Goal: Find contact information: Find contact information

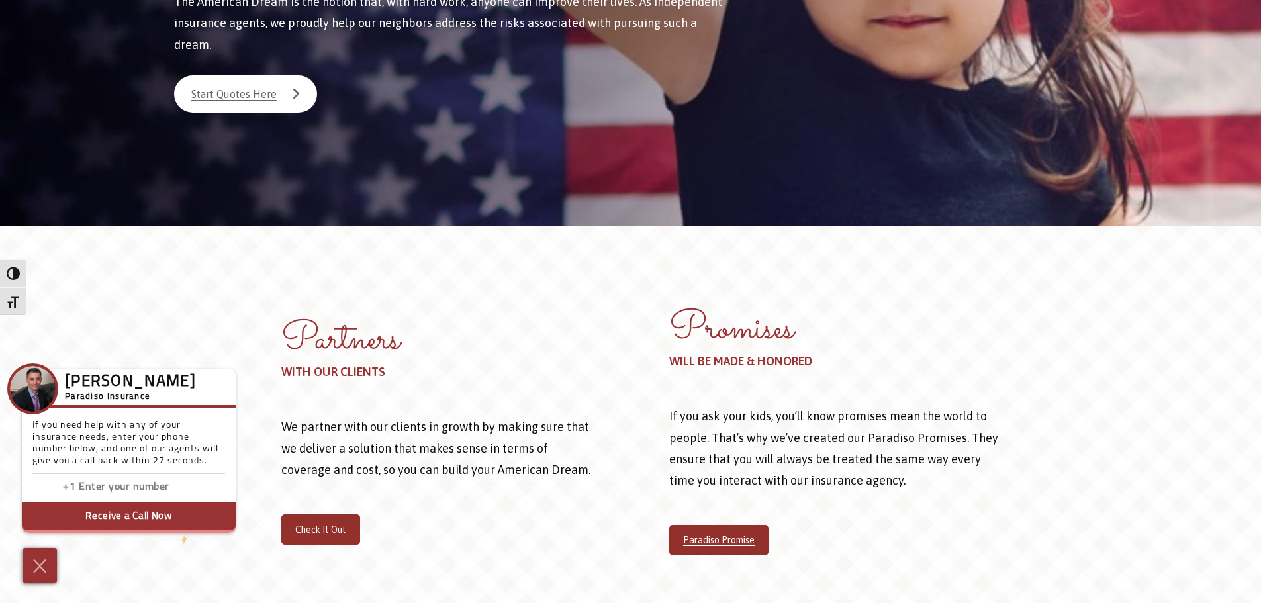
scroll to position [463, 0]
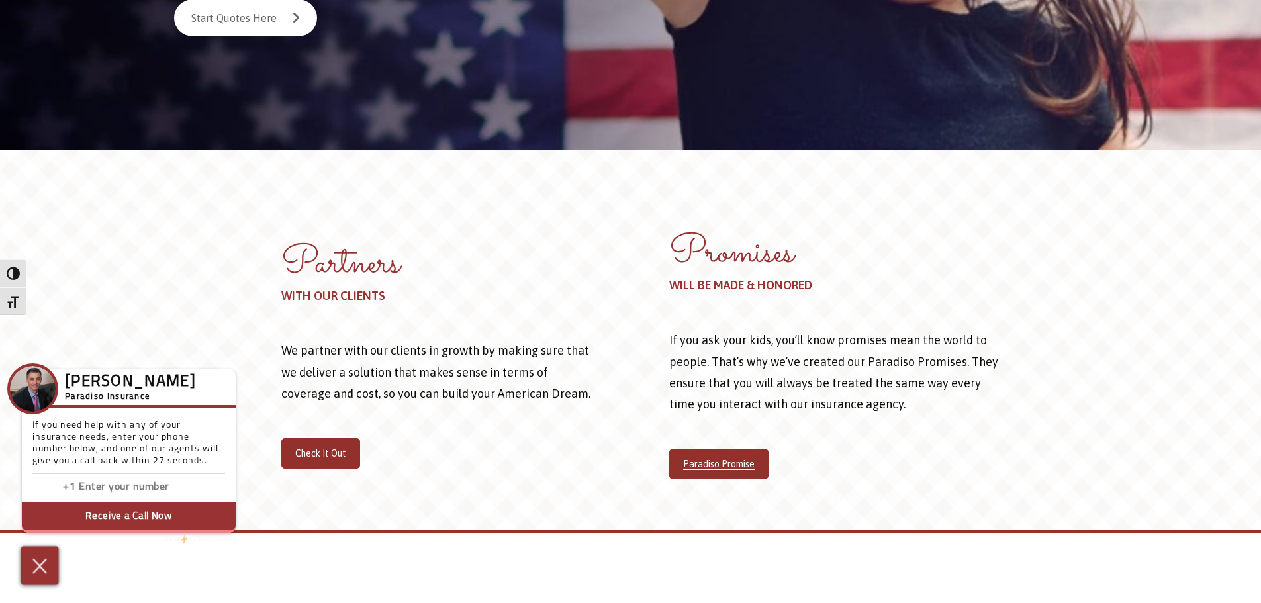
click at [43, 569] on img at bounding box center [40, 565] width 22 height 23
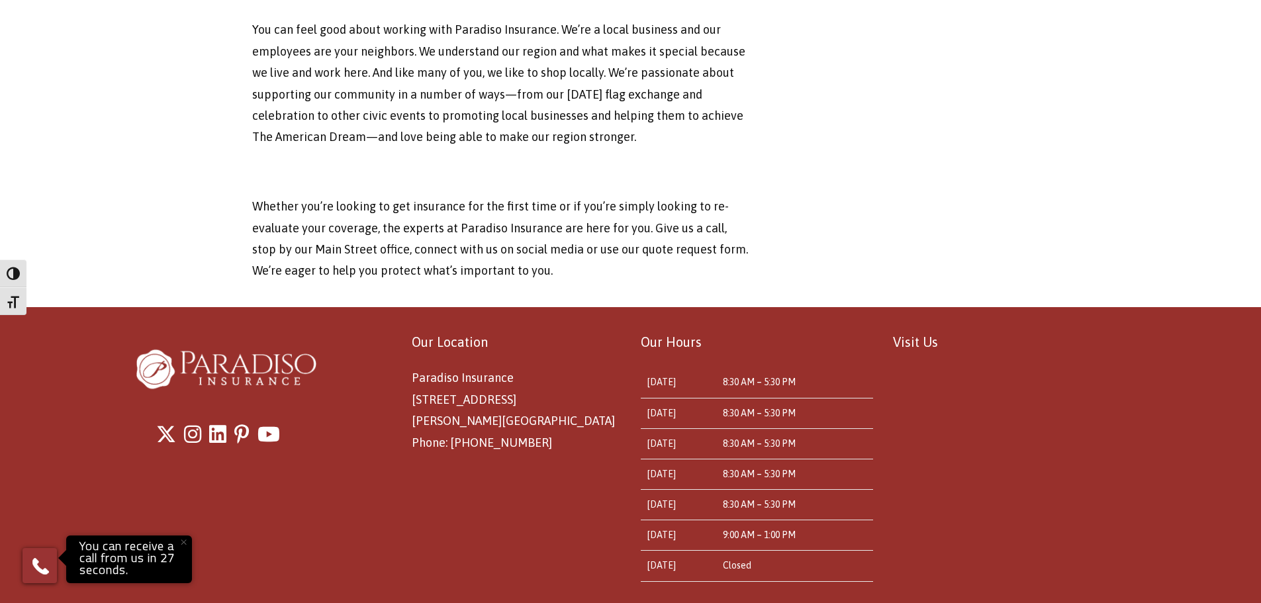
scroll to position [4382, 0]
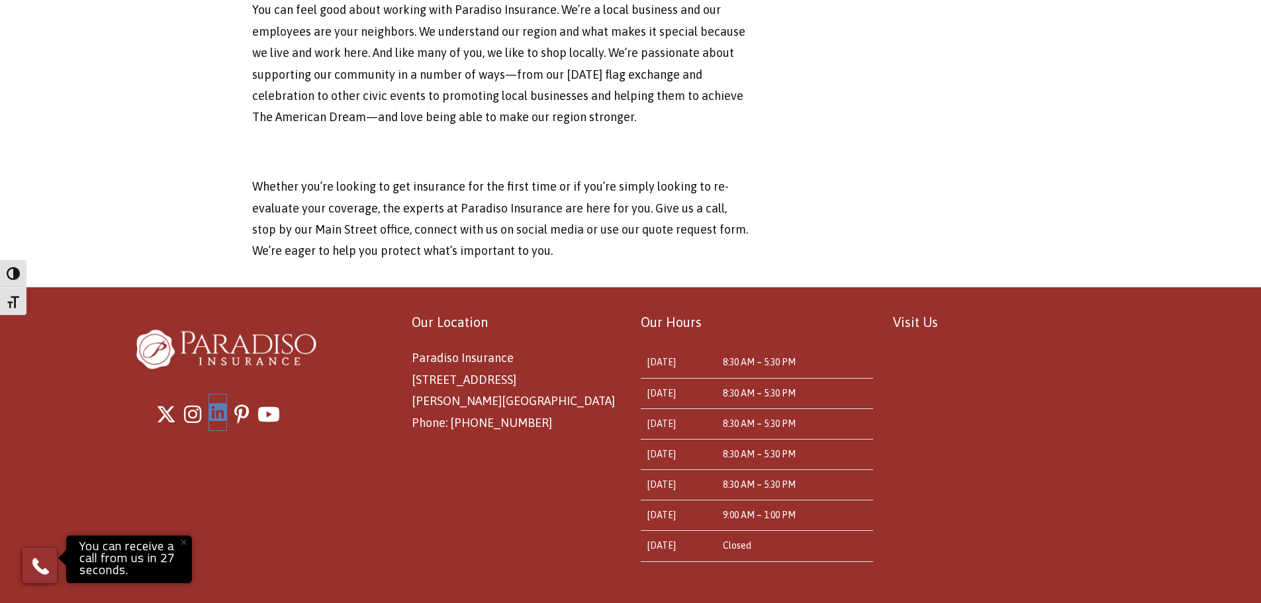
click at [222, 403] on icon "LinkedIn" at bounding box center [217, 413] width 17 height 20
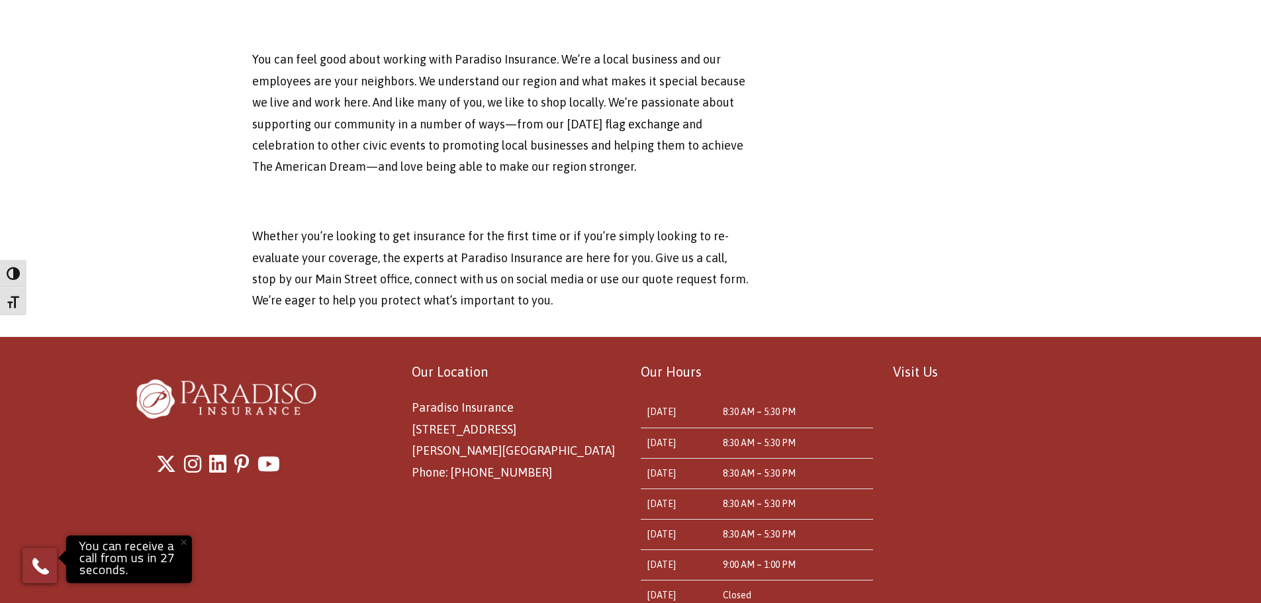
scroll to position [4382, 0]
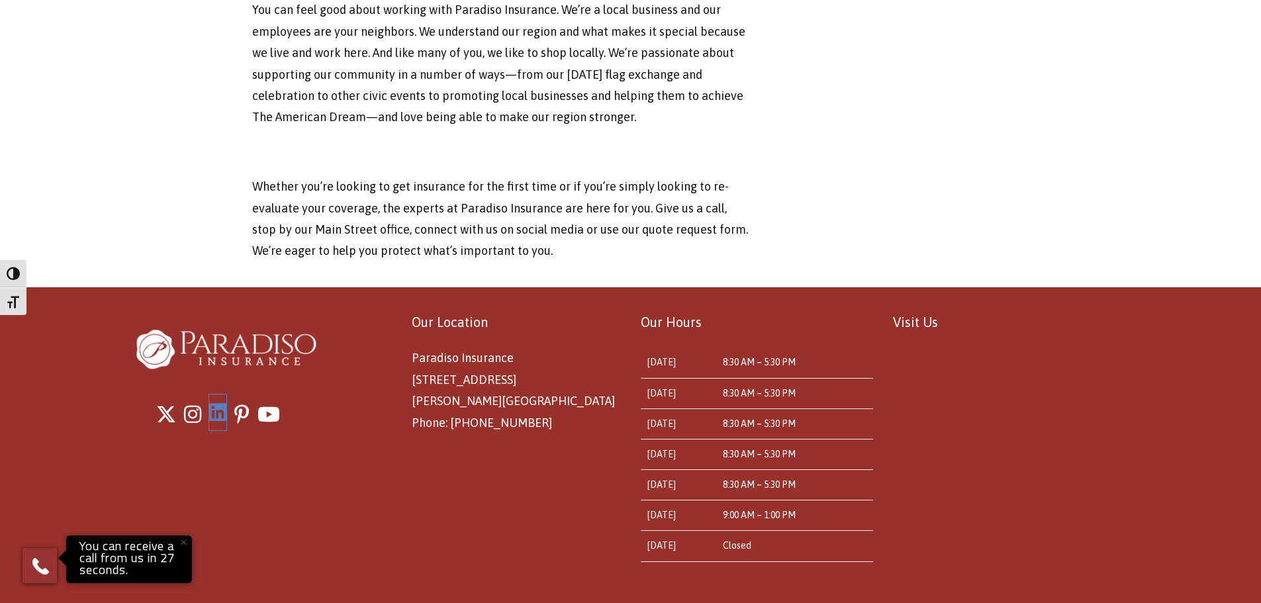
click at [218, 403] on icon "LinkedIn" at bounding box center [217, 413] width 17 height 20
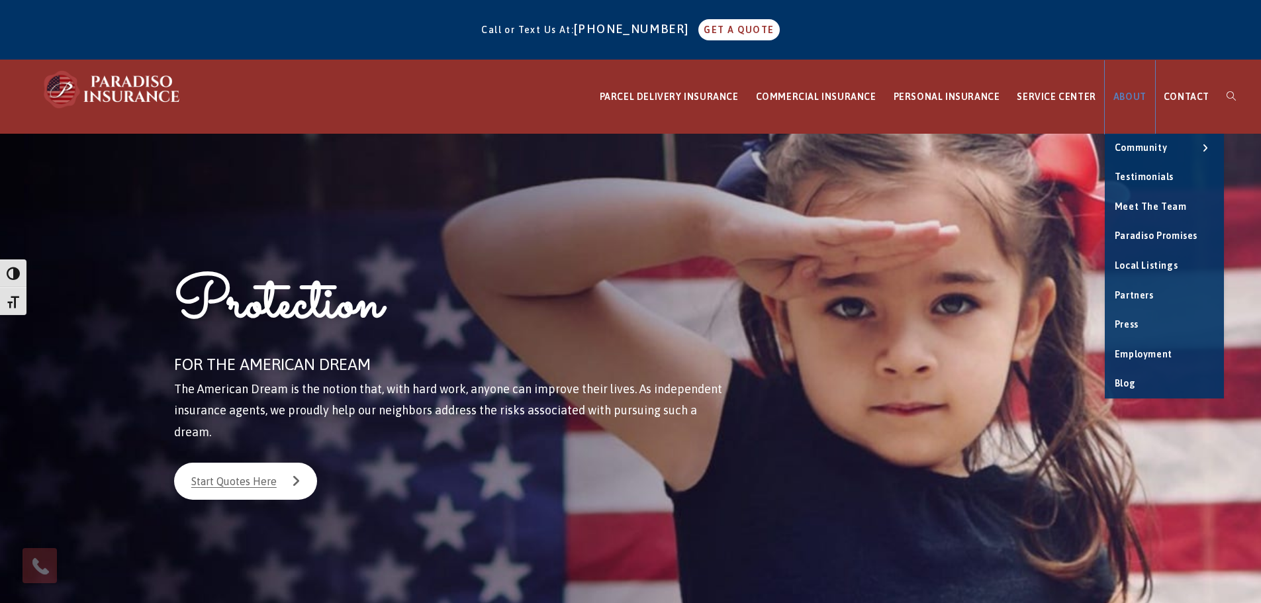
click at [1124, 96] on span "ABOUT" at bounding box center [1130, 96] width 33 height 11
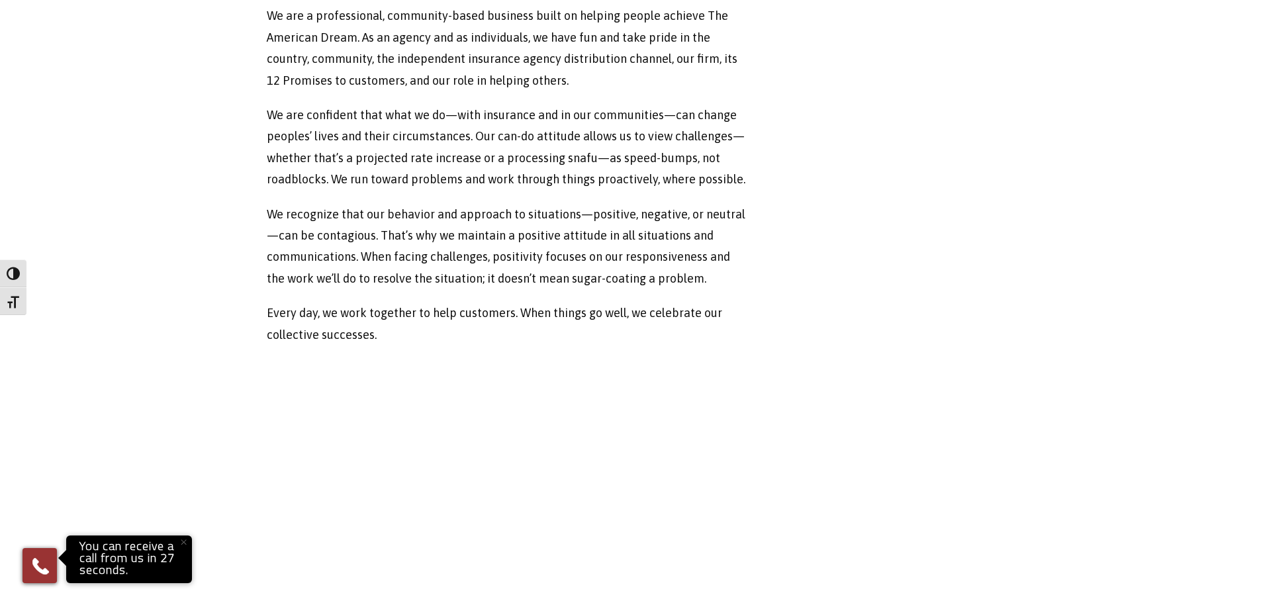
scroll to position [1085, 0]
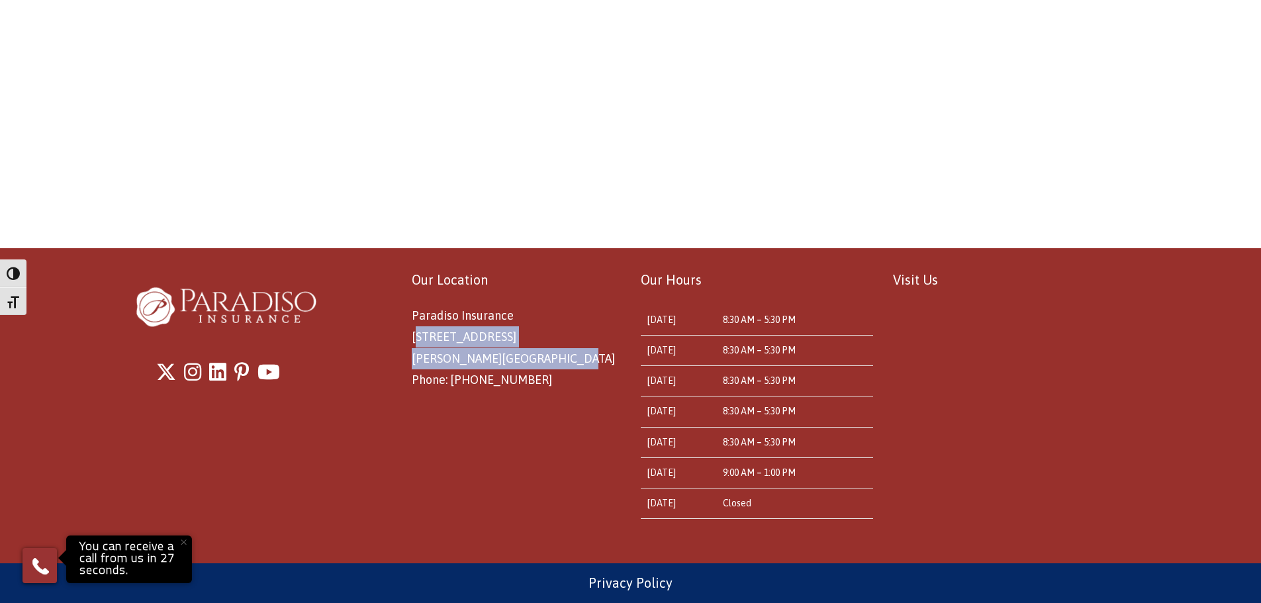
drag, startPoint x: 557, startPoint y: 356, endPoint x: 410, endPoint y: 336, distance: 148.3
click at [410, 336] on div "Our Location Paradiso Insurance [STREET_ADDRESS][PERSON_NAME] Phone: [PHONE_NUM…" at bounding box center [505, 329] width 232 height 123
copy span "[STREET_ADDRESS][PERSON_NAME]"
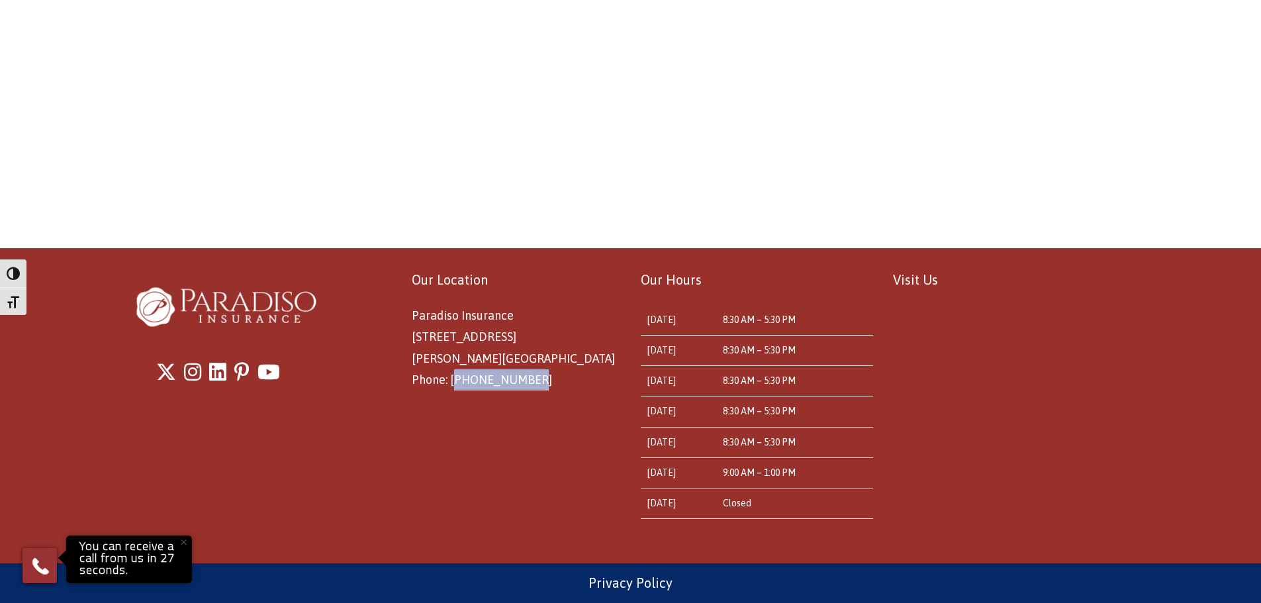
drag, startPoint x: 538, startPoint y: 381, endPoint x: 452, endPoint y: 385, distance: 86.8
click at [452, 385] on p "Paradiso Insurance [STREET_ADDRESS][PERSON_NAME] Phone: [PHONE_NUMBER]" at bounding box center [516, 348] width 209 height 86
copy span "[PHONE_NUMBER]"
